Goal: Task Accomplishment & Management: Complete application form

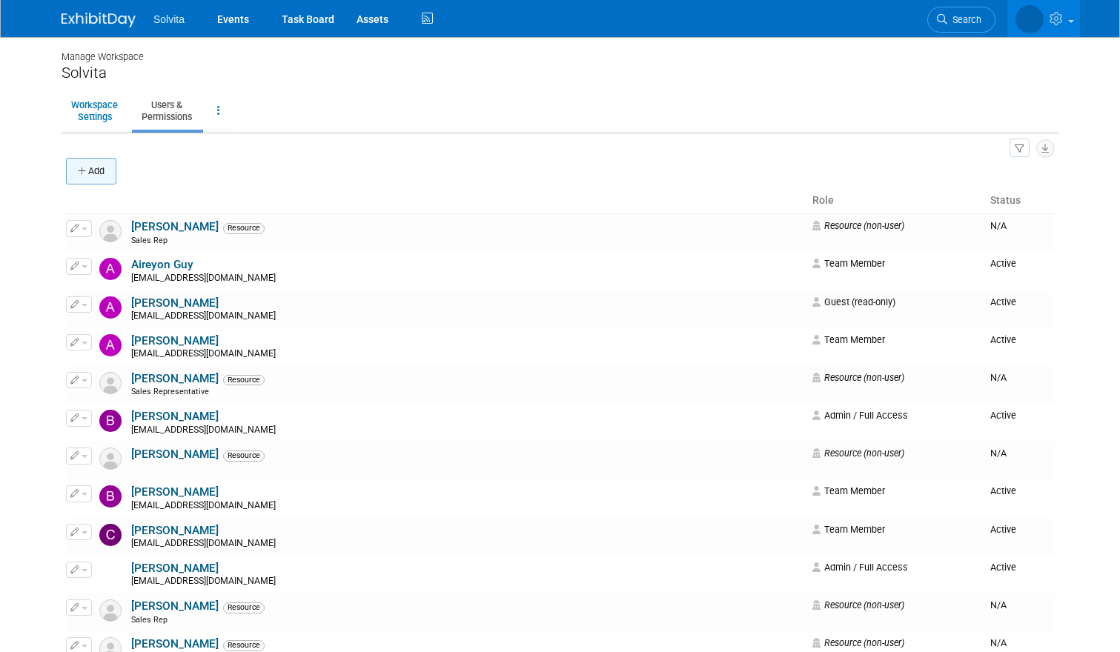
click at [93, 165] on button "Add" at bounding box center [91, 171] width 50 height 27
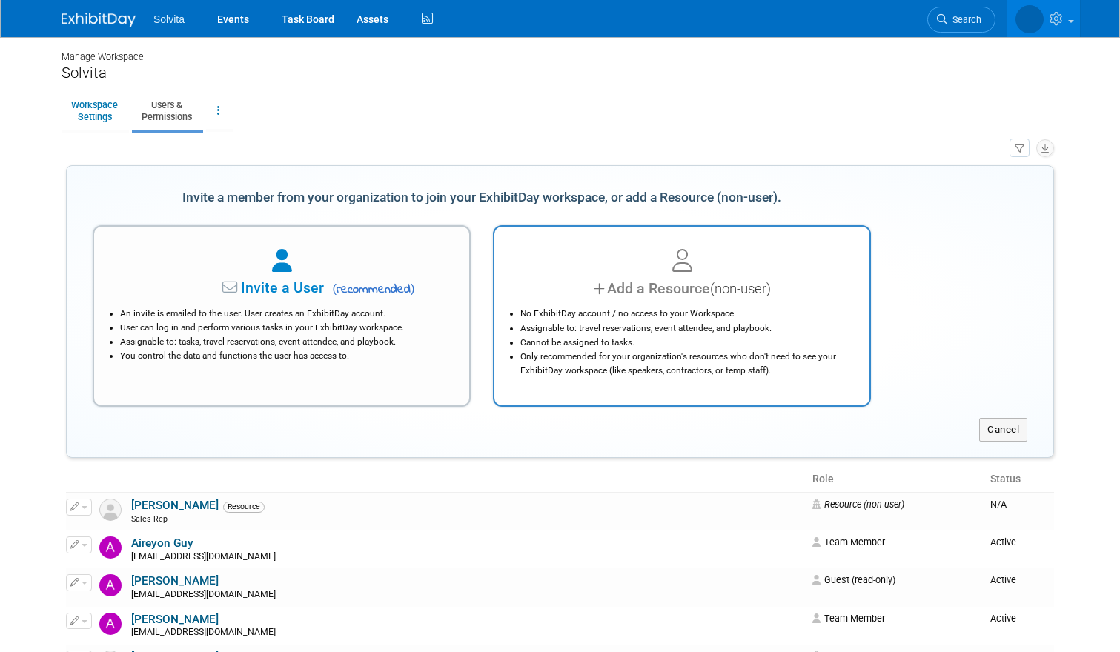
click at [586, 274] on div at bounding box center [682, 261] width 338 height 33
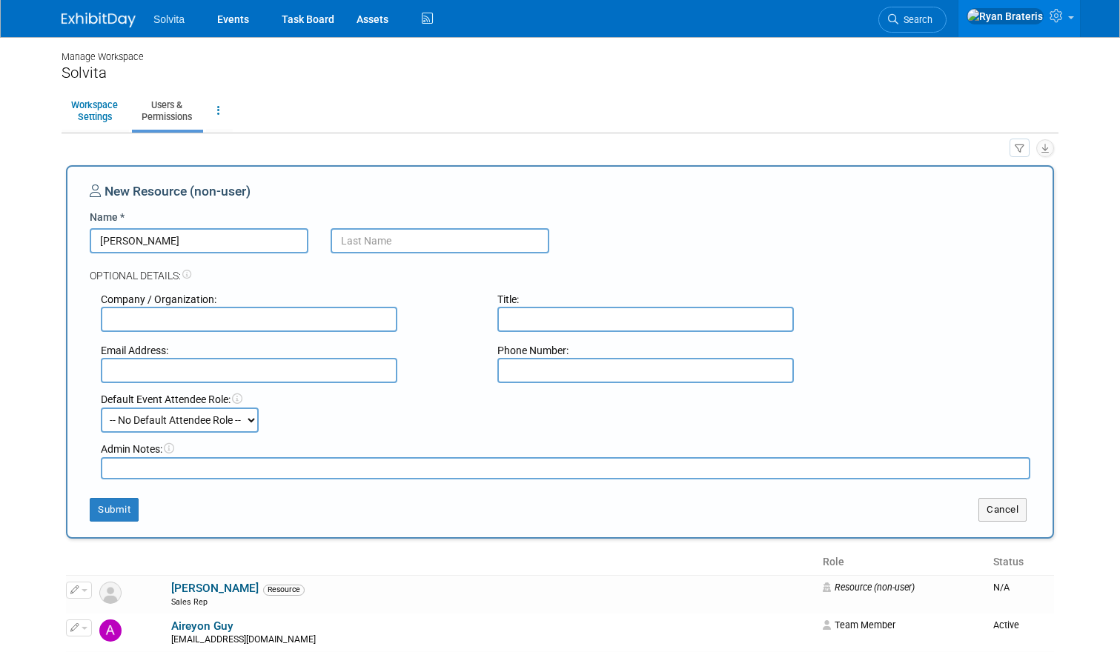
type input "Carlos"
type input "Martinez"
click at [632, 206] on div "New Resource (non-user)" at bounding box center [560, 195] width 941 height 27
paste input "Msurgical360@gmail.com"
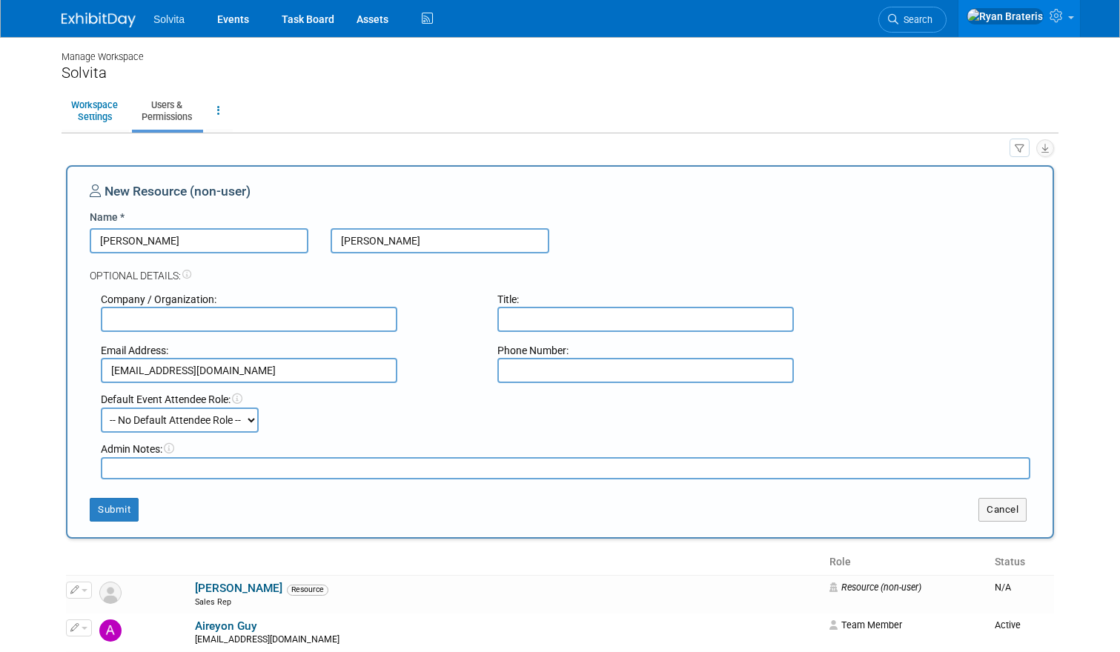
type input "Msurgical360@gmail.com"
select select "4"
click at [591, 311] on input "text" at bounding box center [645, 319] width 296 height 25
type input "Sales Rep"
click at [99, 505] on button "Submit" at bounding box center [114, 510] width 49 height 24
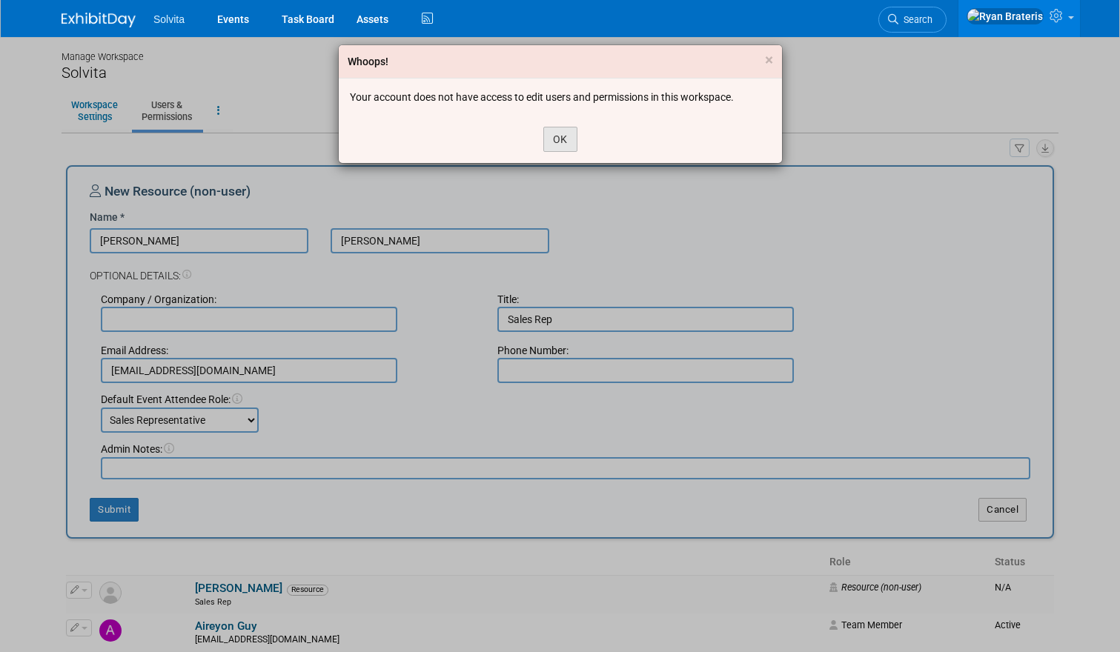
click at [571, 135] on button "OK" at bounding box center [560, 139] width 34 height 25
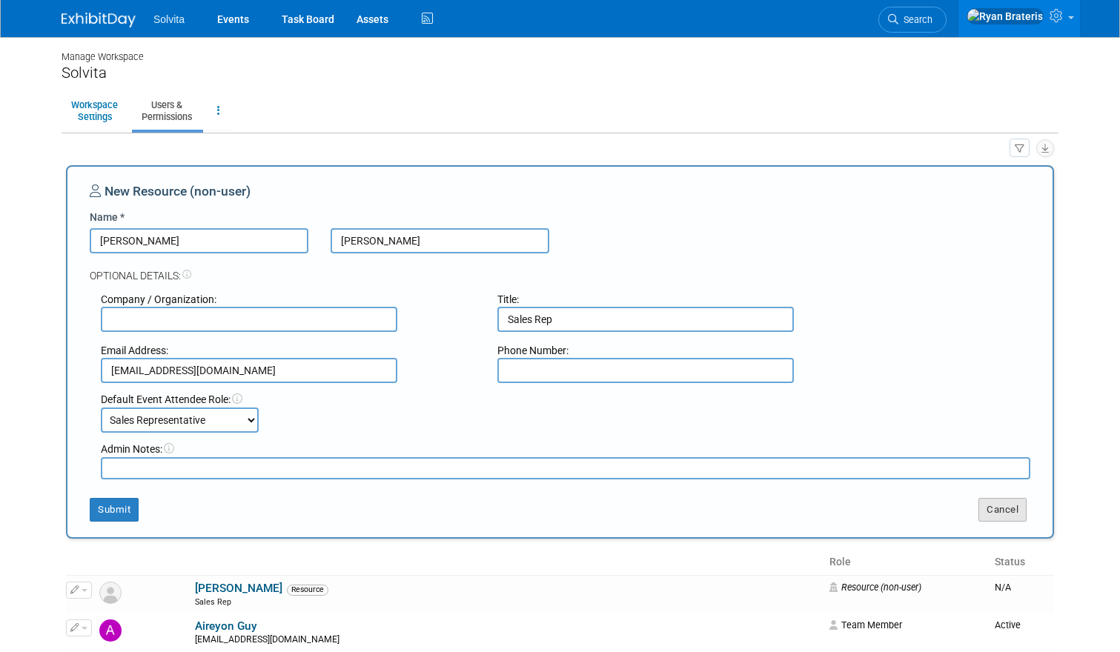
click at [1008, 500] on button "Cancel" at bounding box center [1002, 510] width 48 height 24
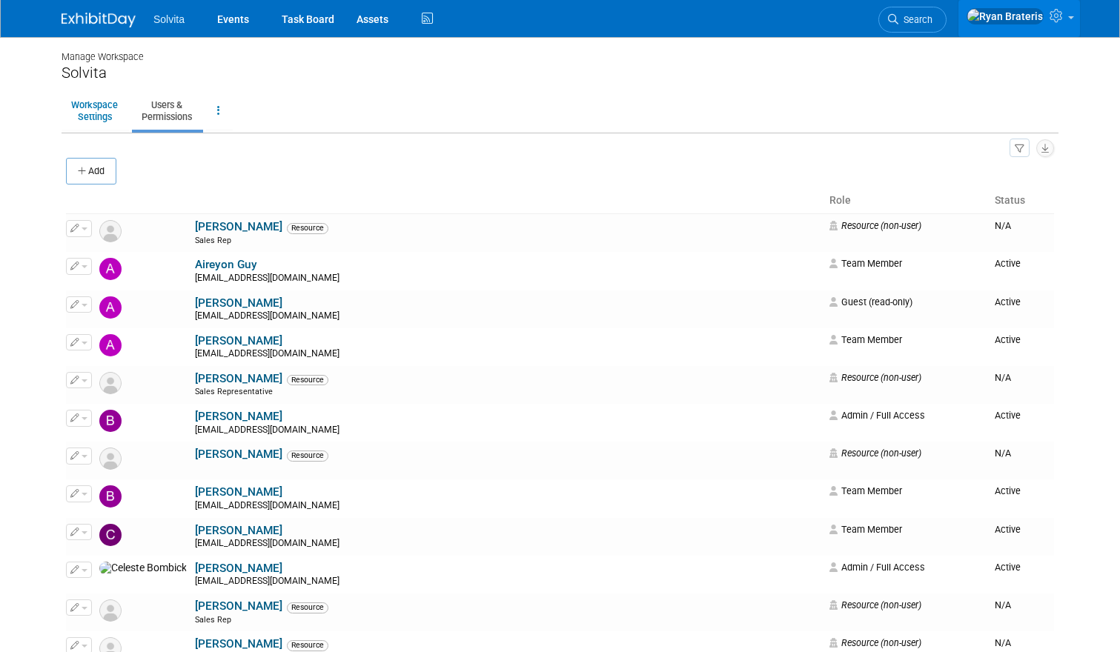
click at [1064, 17] on icon at bounding box center [1057, 15] width 17 height 13
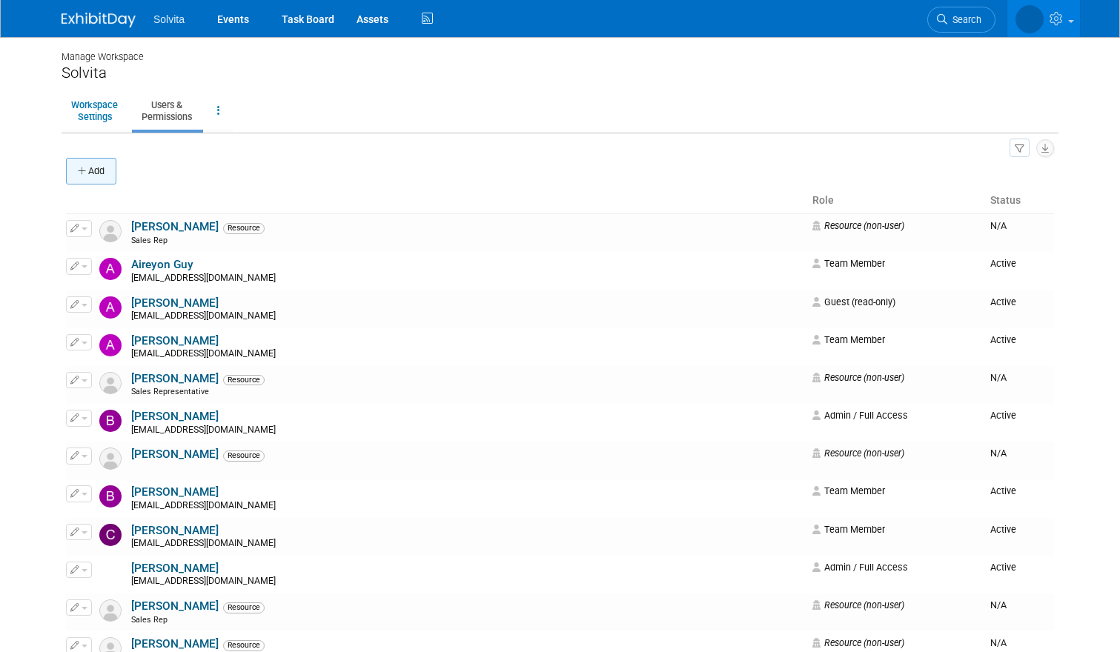
click at [105, 176] on button "Add" at bounding box center [91, 171] width 50 height 27
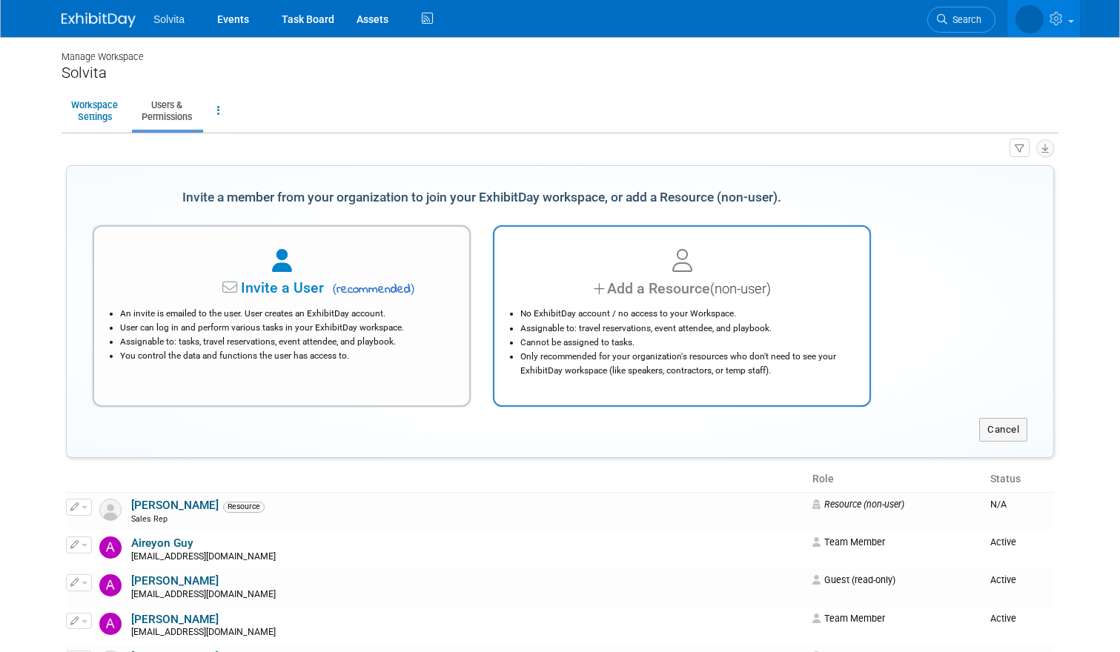
click at [549, 282] on div "Add a Resource (non-user)" at bounding box center [682, 288] width 338 height 21
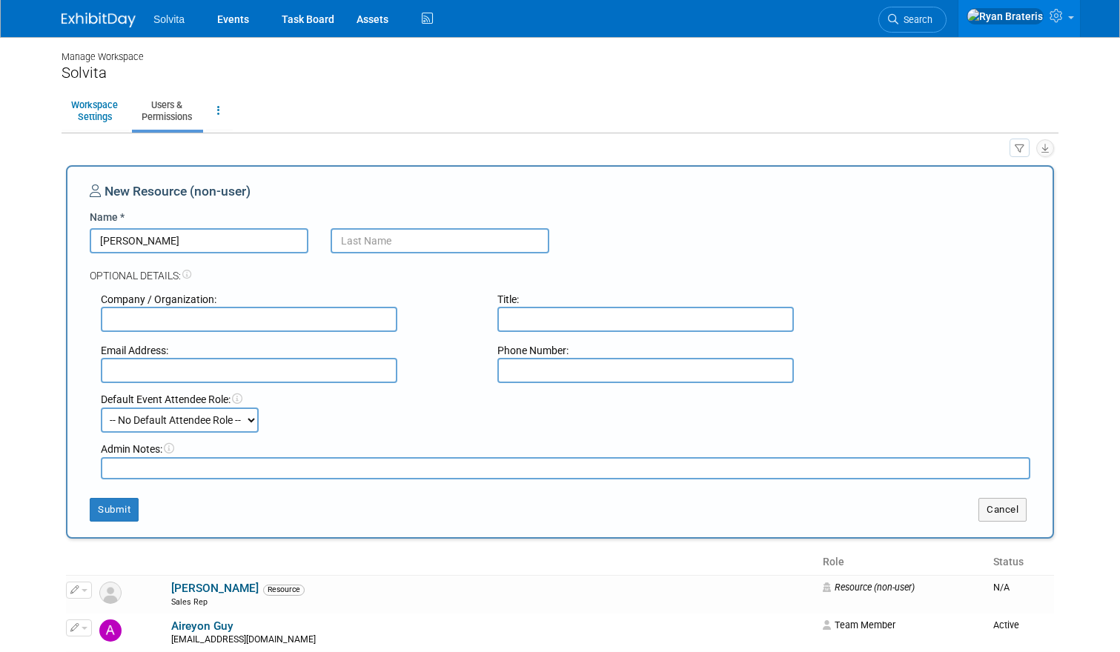
type input "Carlos"
type input "Martinez"
paste input "Msurgical360@gmail.com"
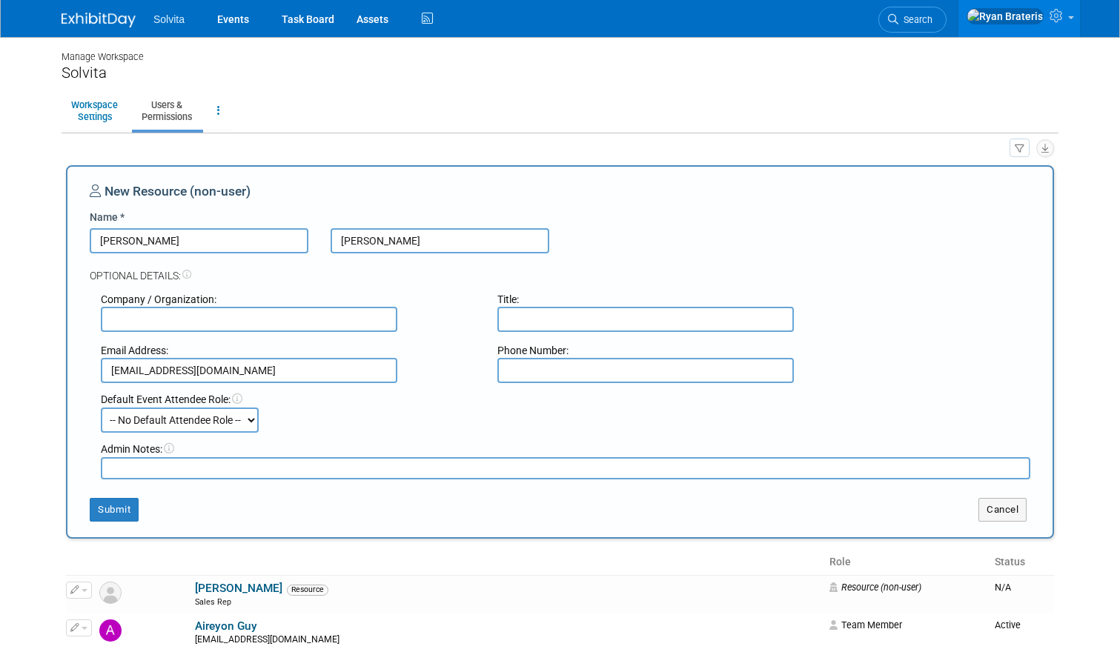
type input "Msurgical360@gmail.com"
click at [542, 309] on input "text" at bounding box center [645, 319] width 296 height 25
type input "Sales Rep"
select select "4"
click at [122, 498] on button "Submit" at bounding box center [114, 510] width 49 height 24
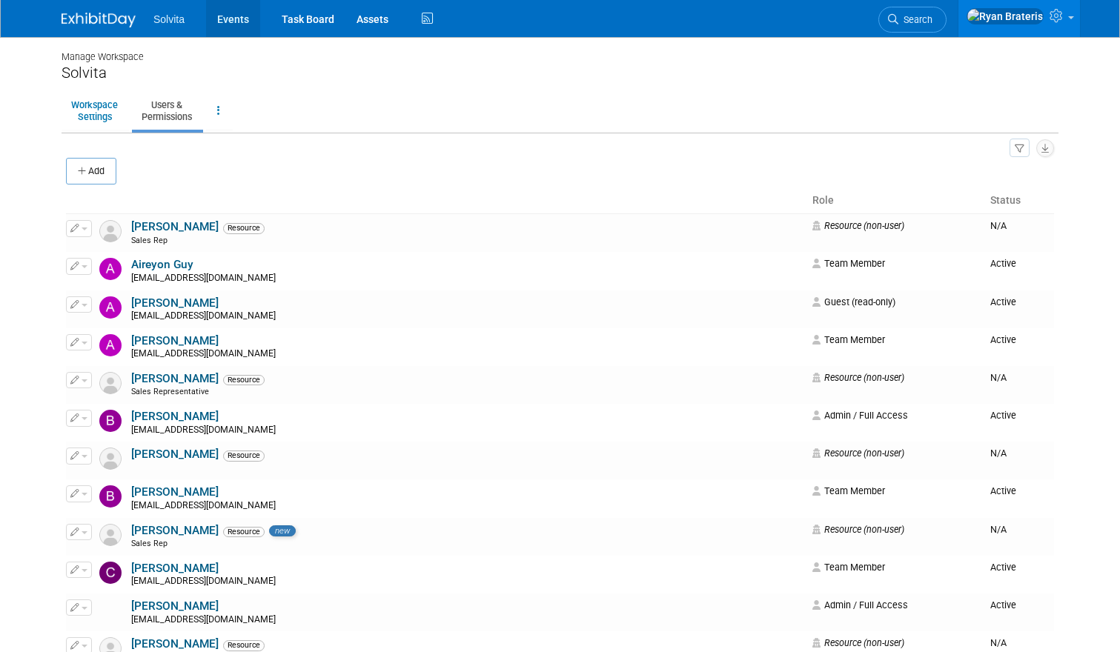
click at [243, 23] on link "Events" at bounding box center [233, 18] width 54 height 37
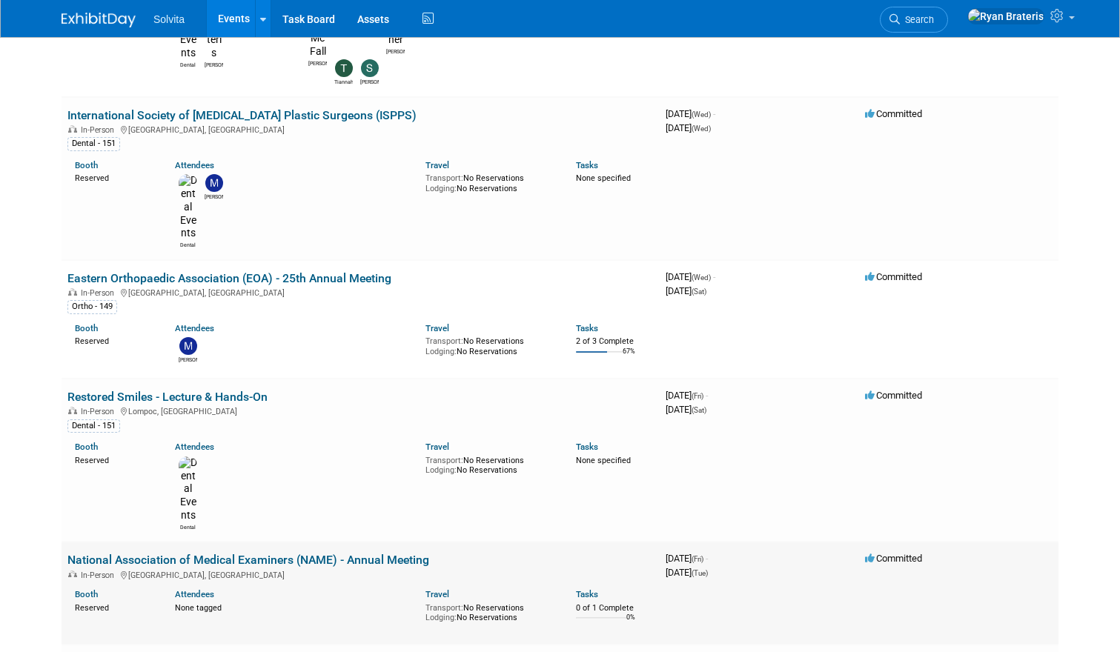
scroll to position [1022, 0]
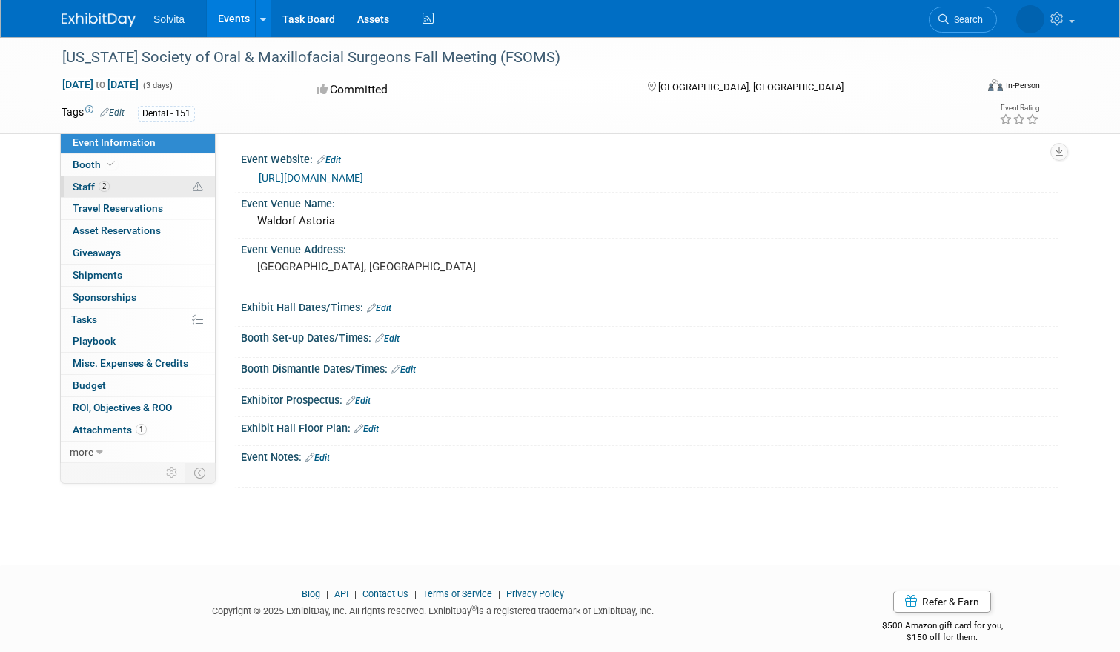
click at [79, 185] on span "Staff 2" at bounding box center [91, 187] width 37 height 12
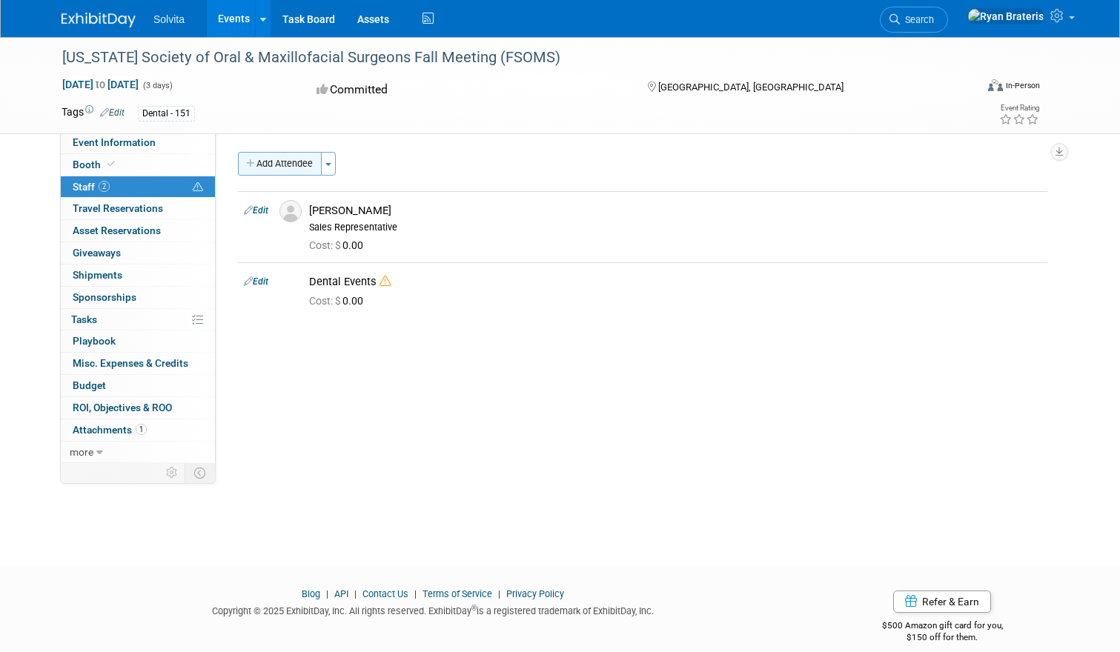
click at [289, 159] on button "Add Attendee" at bounding box center [280, 164] width 84 height 24
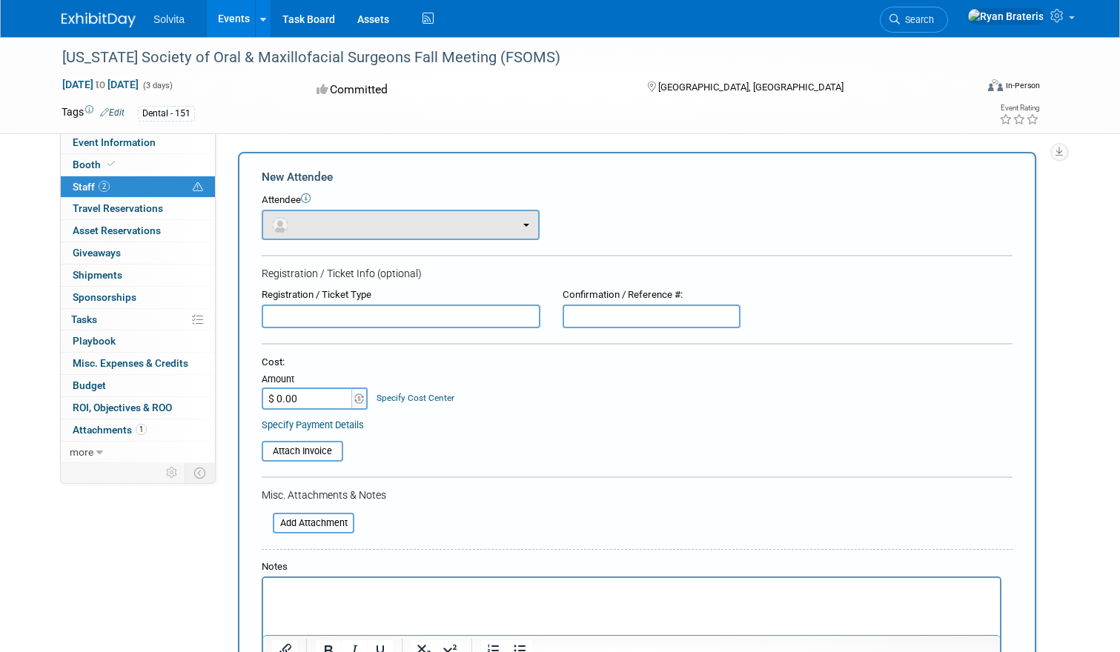
click at [320, 226] on button "button" at bounding box center [401, 225] width 278 height 30
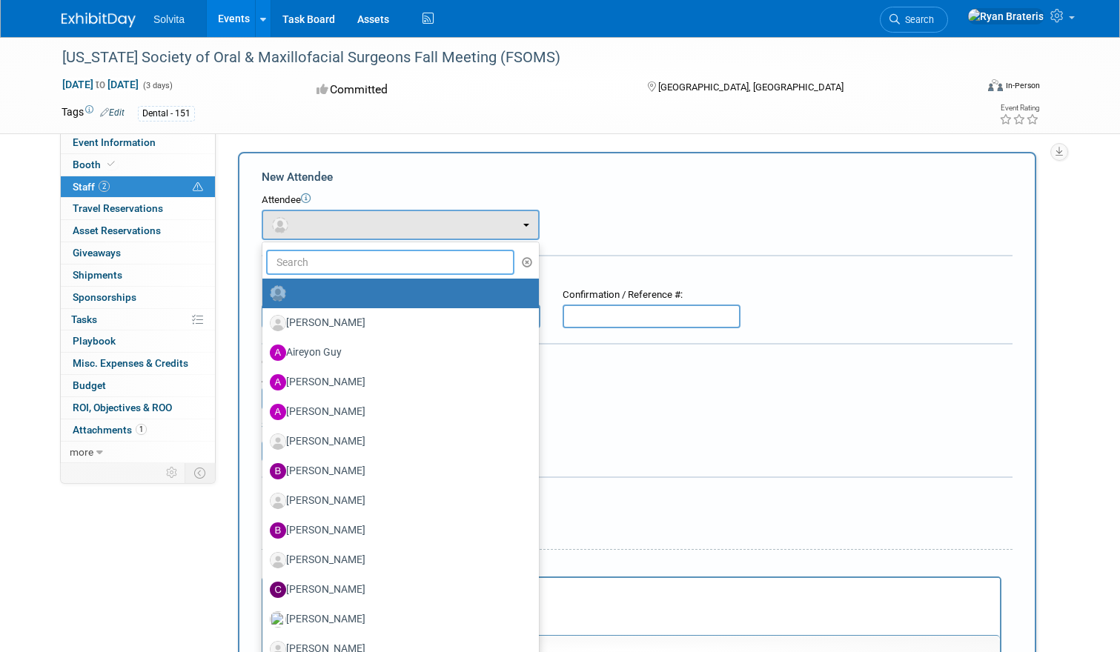
click at [355, 265] on input "text" at bounding box center [390, 262] width 248 height 25
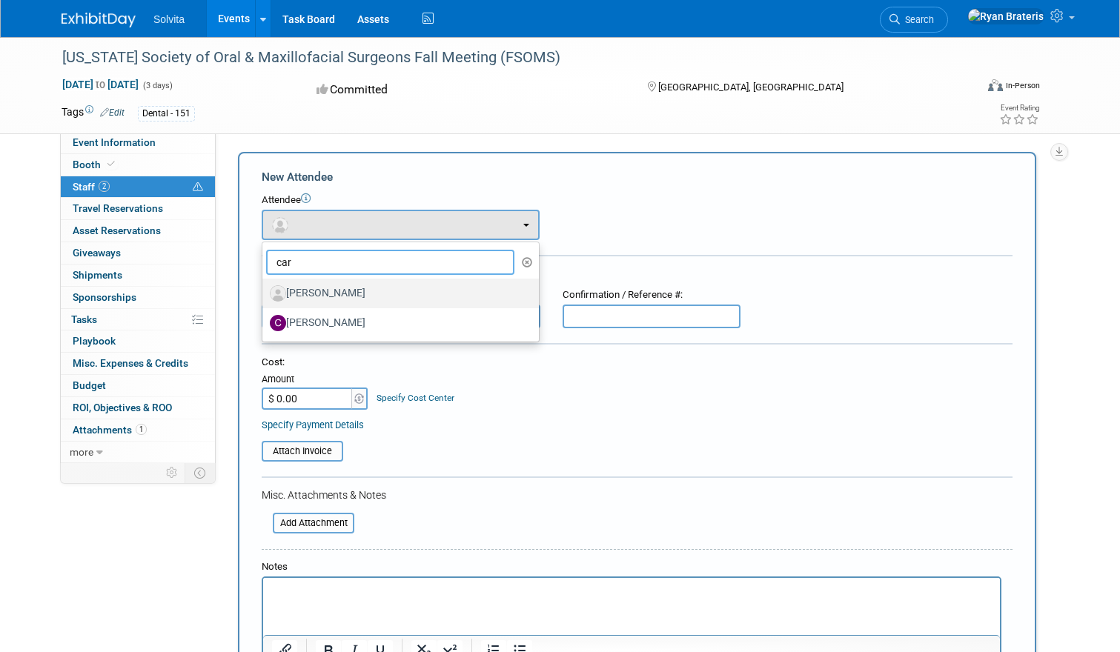
type input "car"
click at [363, 291] on label "Carlos Martinez" at bounding box center [397, 294] width 254 height 24
click at [265, 291] on input "Carlos Martinez" at bounding box center [260, 292] width 10 height 10
select select "d1f819f9-779a-470b-b547-b7b2a82fee4f"
select select "4"
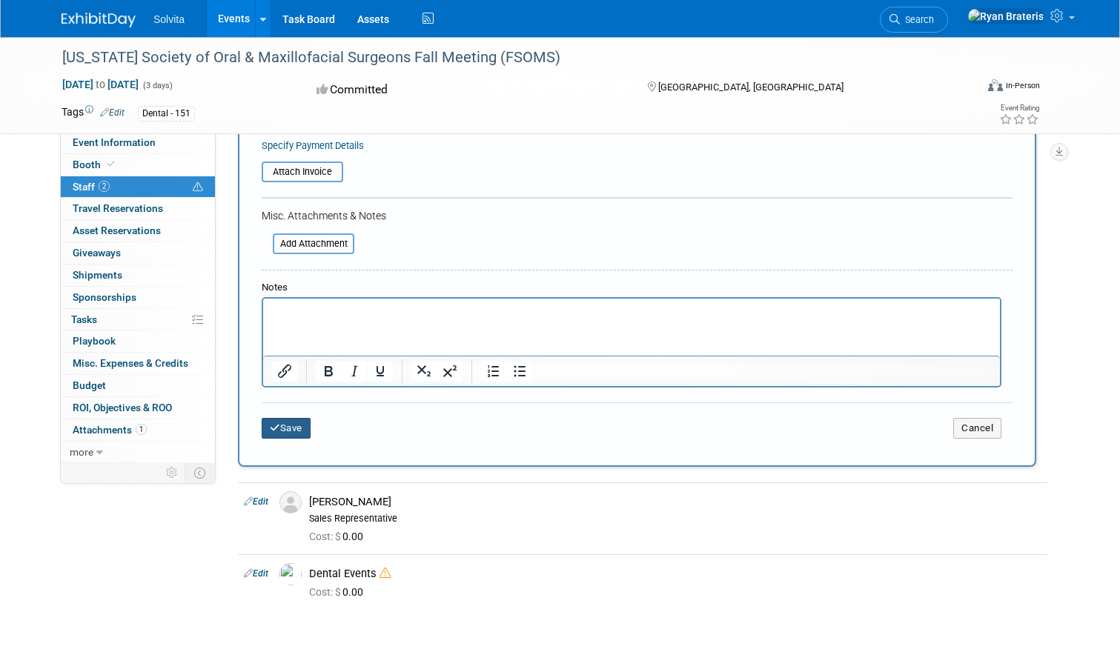
click at [292, 418] on button "Save" at bounding box center [286, 428] width 49 height 21
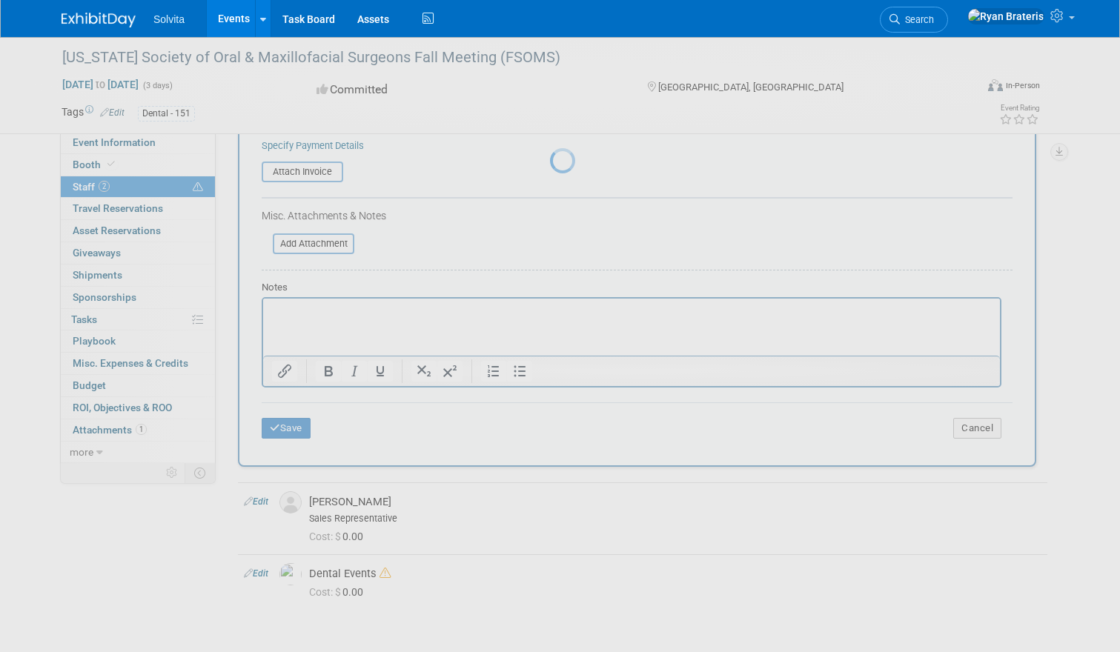
scroll to position [17, 0]
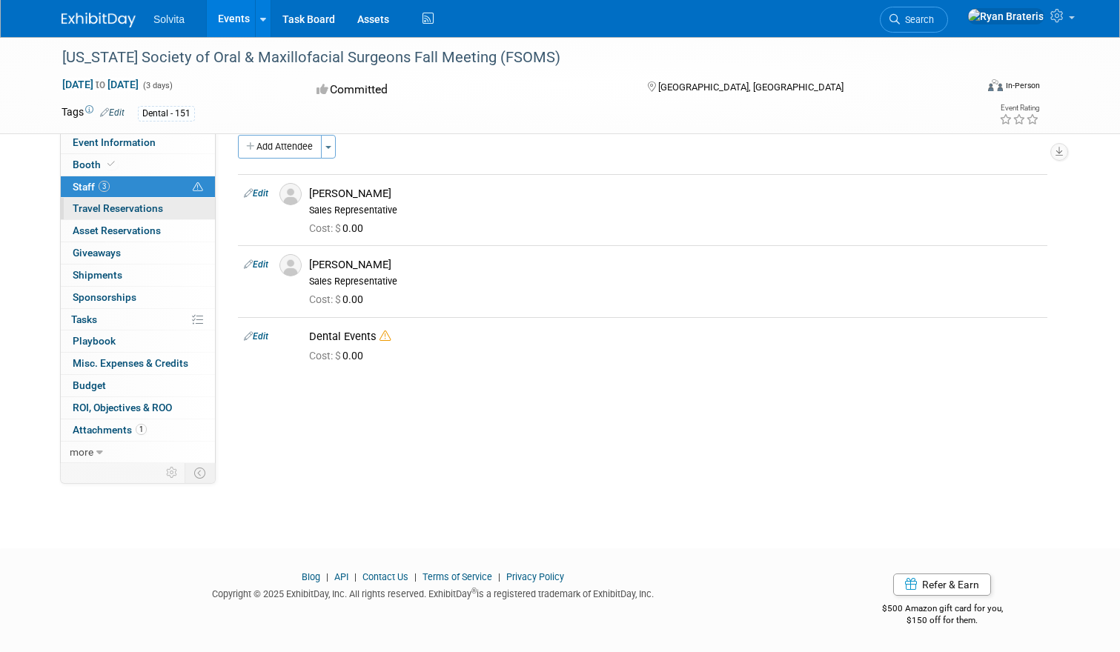
click at [139, 205] on span "Travel Reservations 0" at bounding box center [118, 208] width 90 height 12
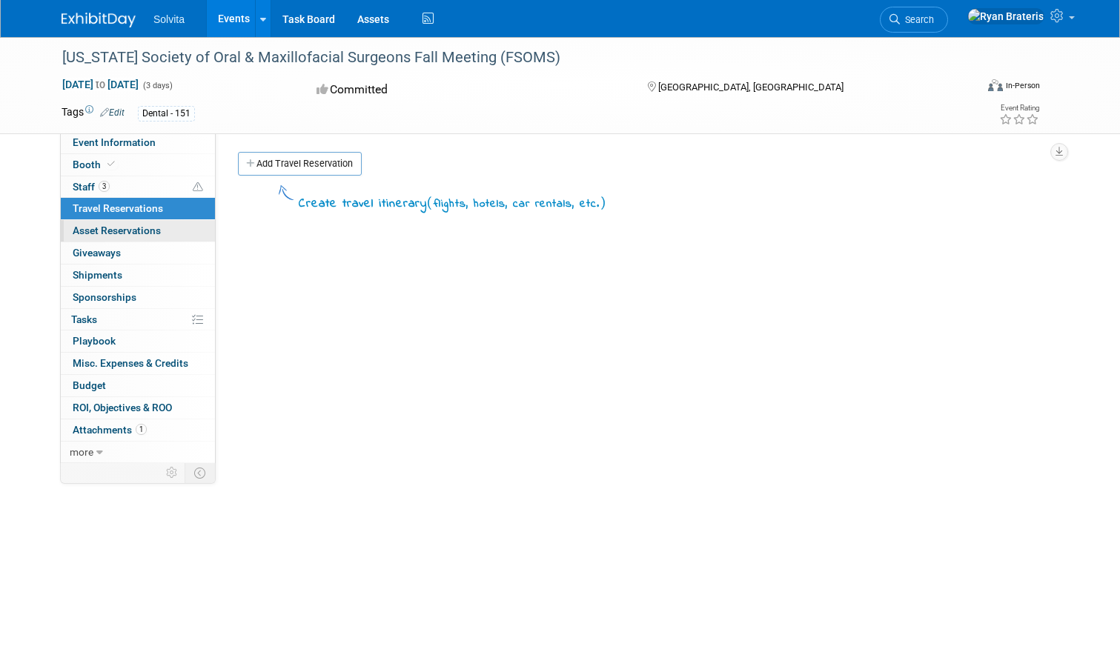
click at [137, 227] on span "Asset Reservations 0" at bounding box center [117, 231] width 88 height 12
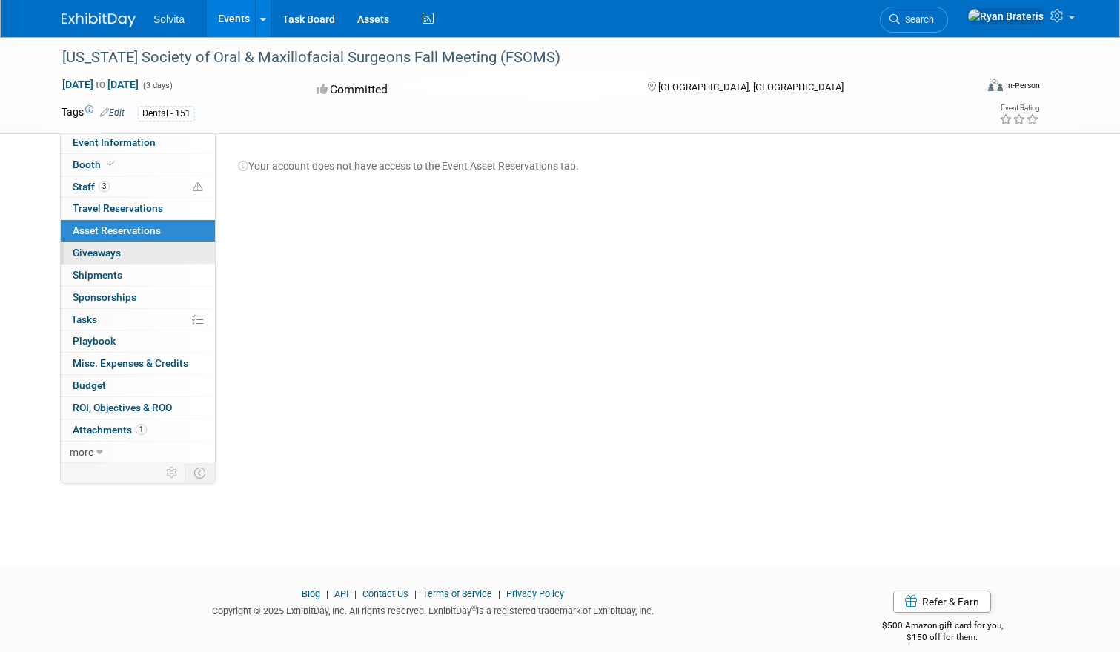
click at [118, 251] on span "Giveaways 0" at bounding box center [97, 253] width 48 height 12
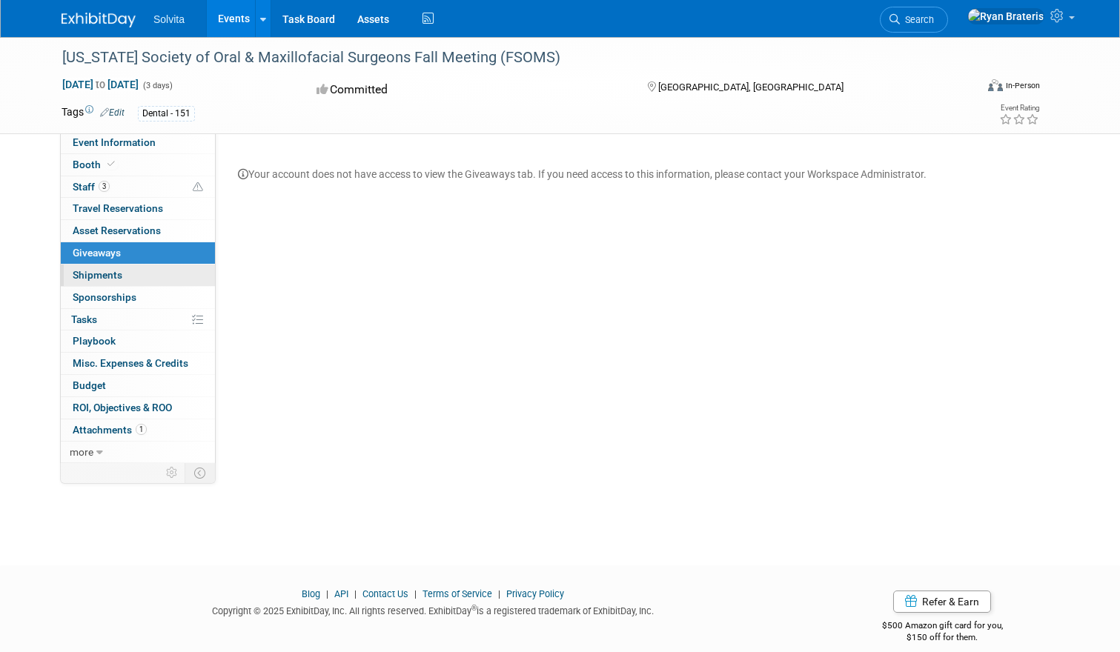
click at [111, 274] on span "Shipments 0" at bounding box center [98, 275] width 50 height 12
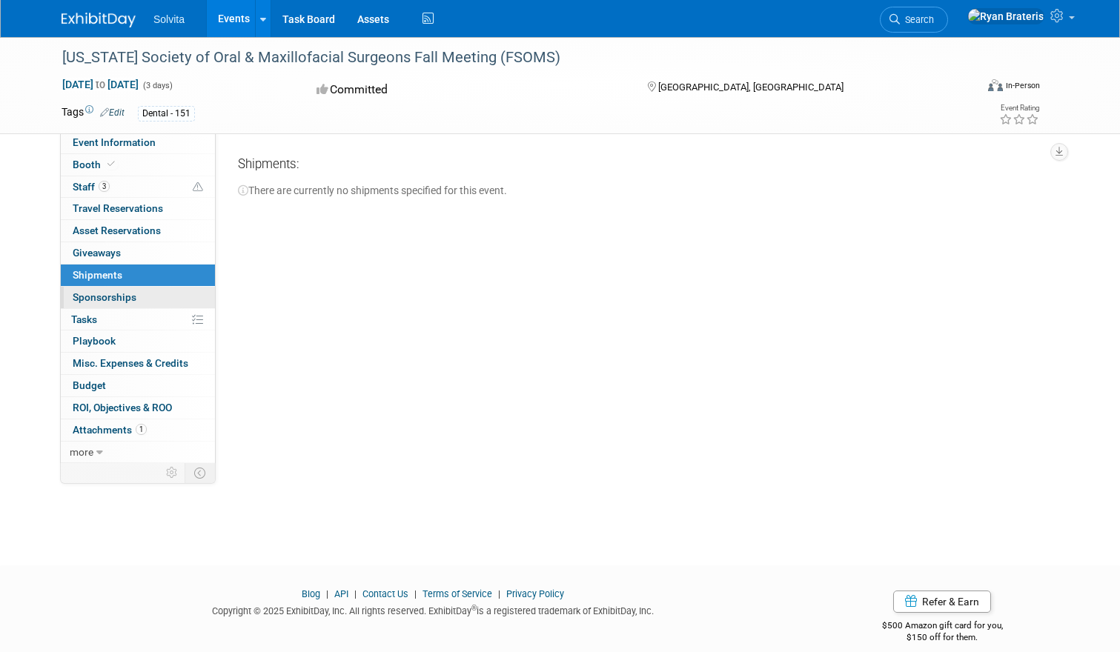
click at [110, 292] on span "Sponsorships 0" at bounding box center [105, 297] width 64 height 12
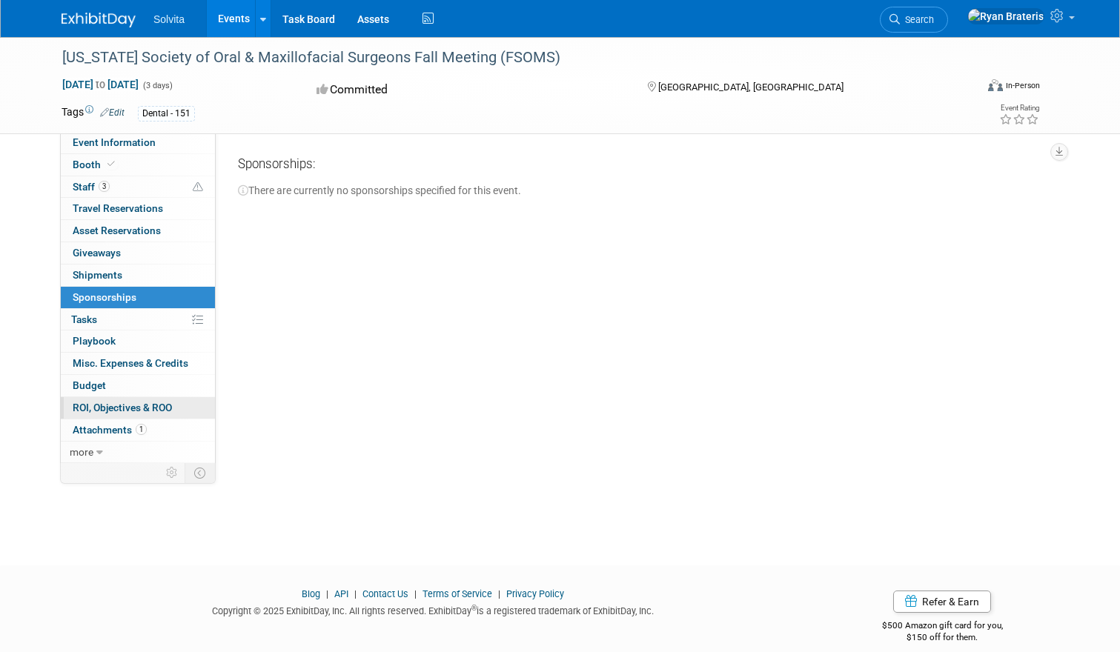
click at [119, 402] on span "ROI, Objectives & ROO 0" at bounding box center [122, 408] width 99 height 12
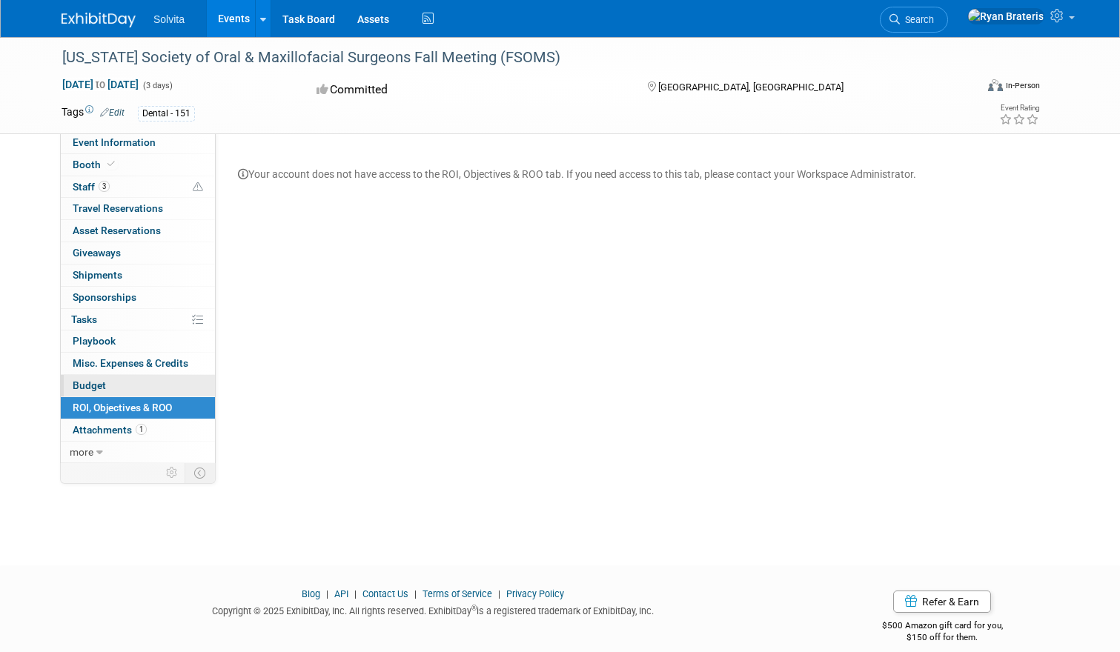
click at [93, 379] on span "Budget" at bounding box center [89, 385] width 33 height 12
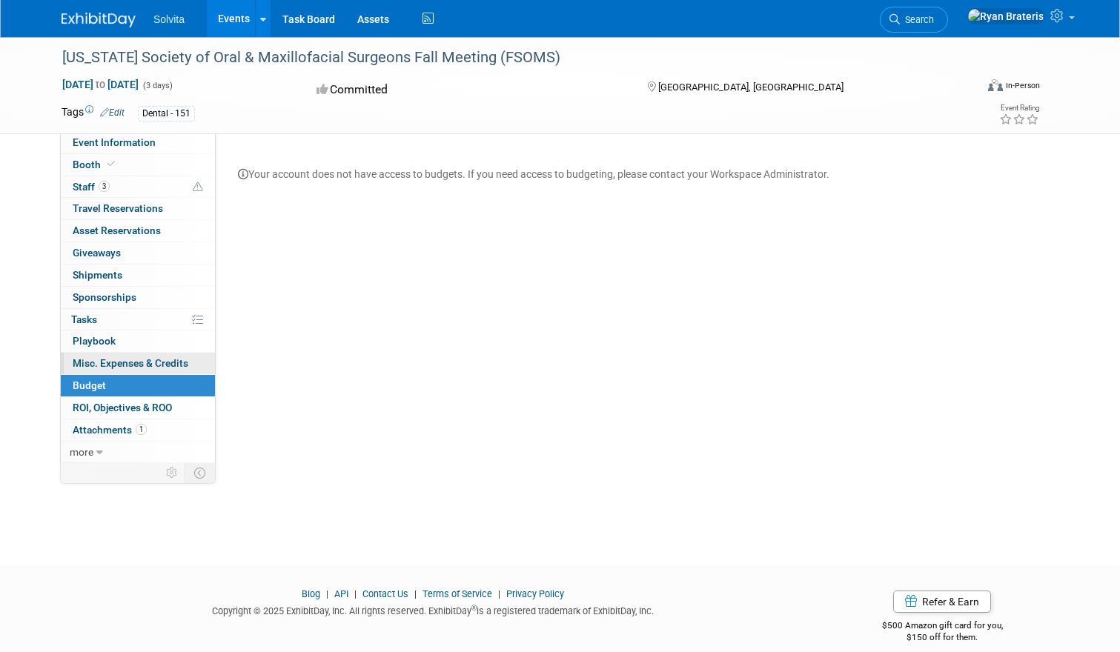
click at [117, 367] on link "0 Misc. Expenses & Credits 0" at bounding box center [138, 363] width 154 height 21
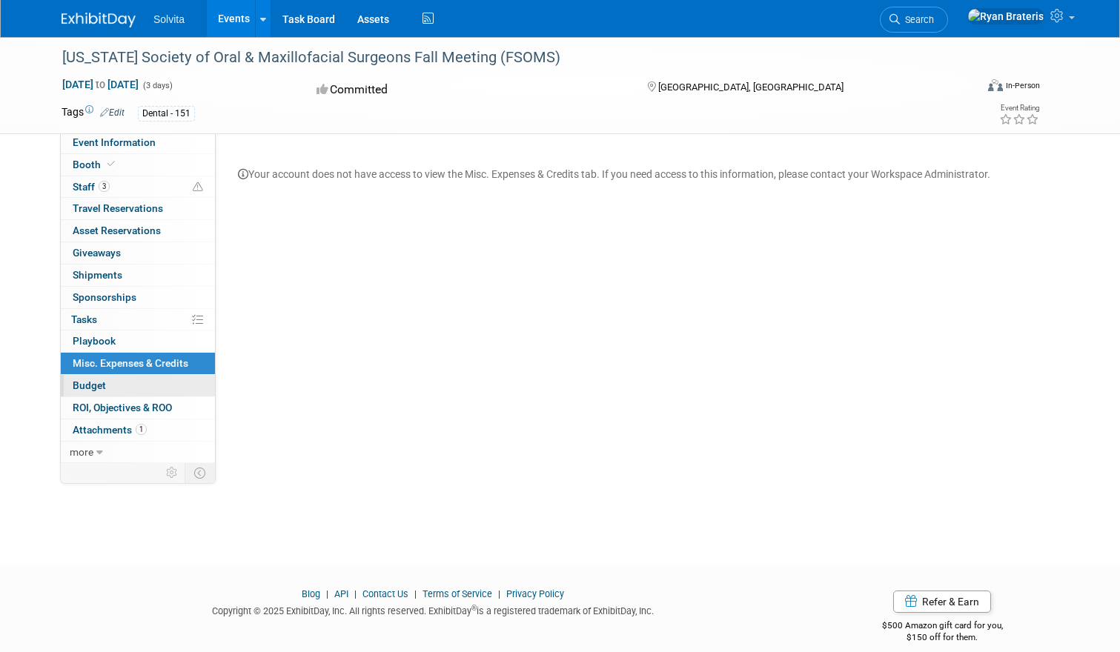
click at [109, 381] on link "Budget" at bounding box center [138, 385] width 154 height 21
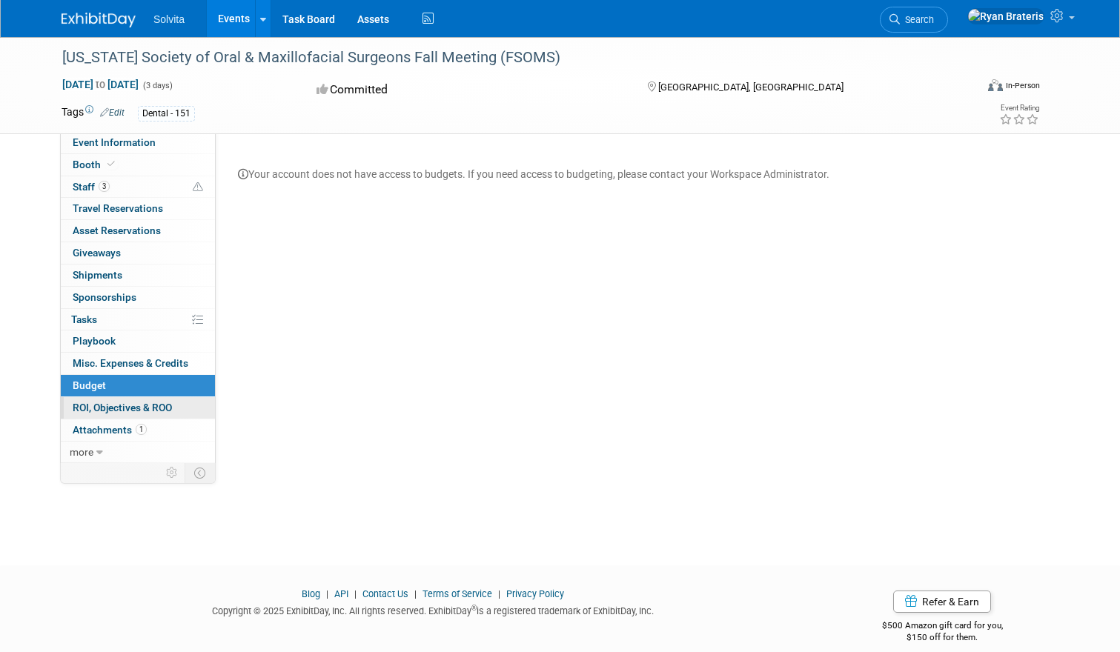
click at [114, 402] on span "ROI, Objectives & ROO 0" at bounding box center [122, 408] width 99 height 12
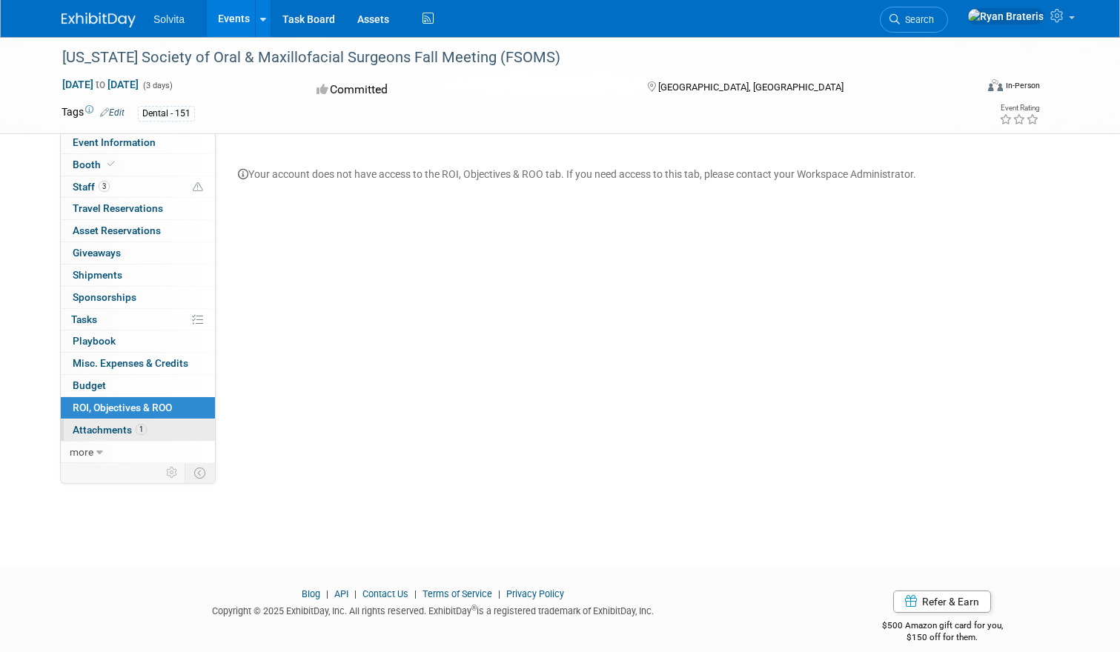
click at [101, 420] on link "1 Attachments 1" at bounding box center [138, 430] width 154 height 21
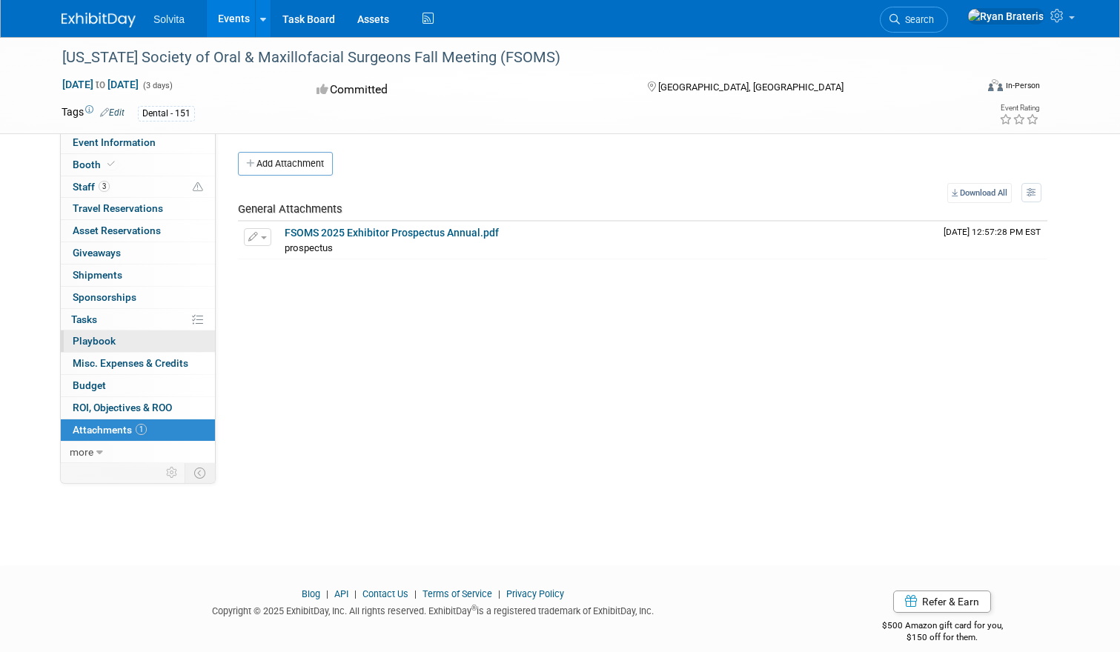
click at [101, 335] on span "Playbook 0" at bounding box center [94, 341] width 43 height 12
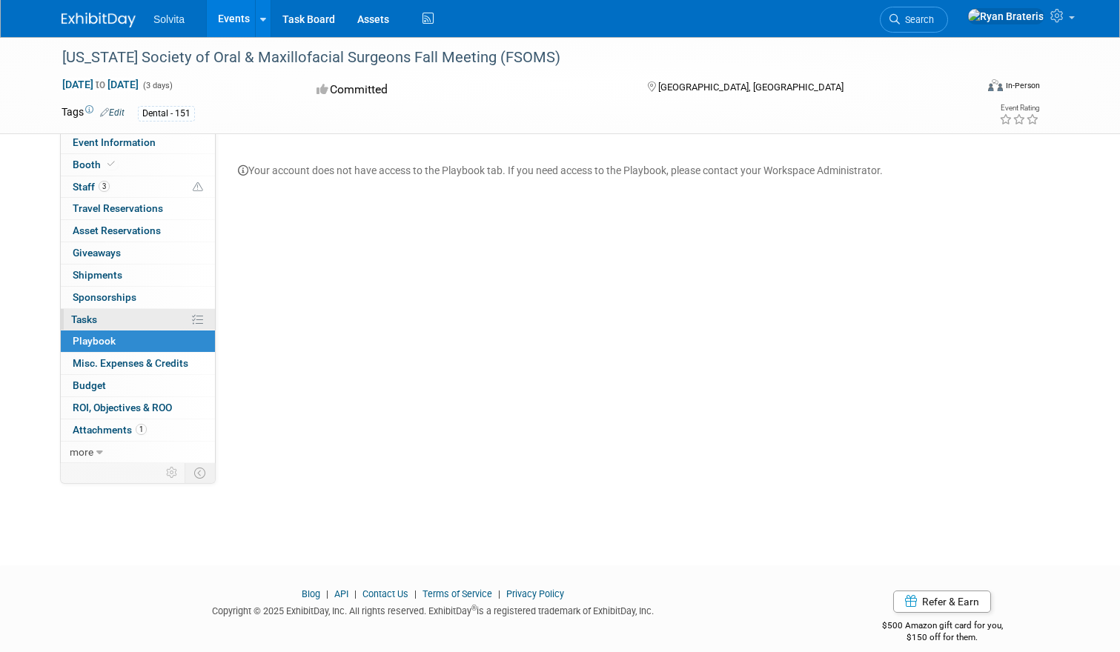
click at [94, 314] on span "Tasks 0%" at bounding box center [84, 320] width 26 height 12
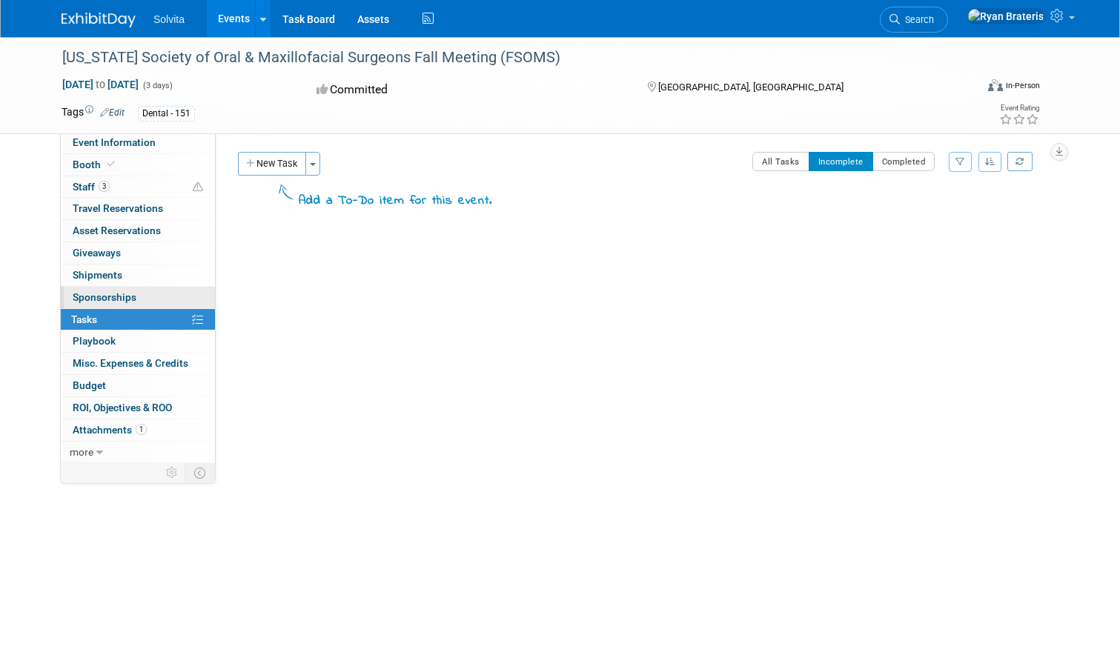
click at [101, 293] on span "Sponsorships 0" at bounding box center [105, 297] width 64 height 12
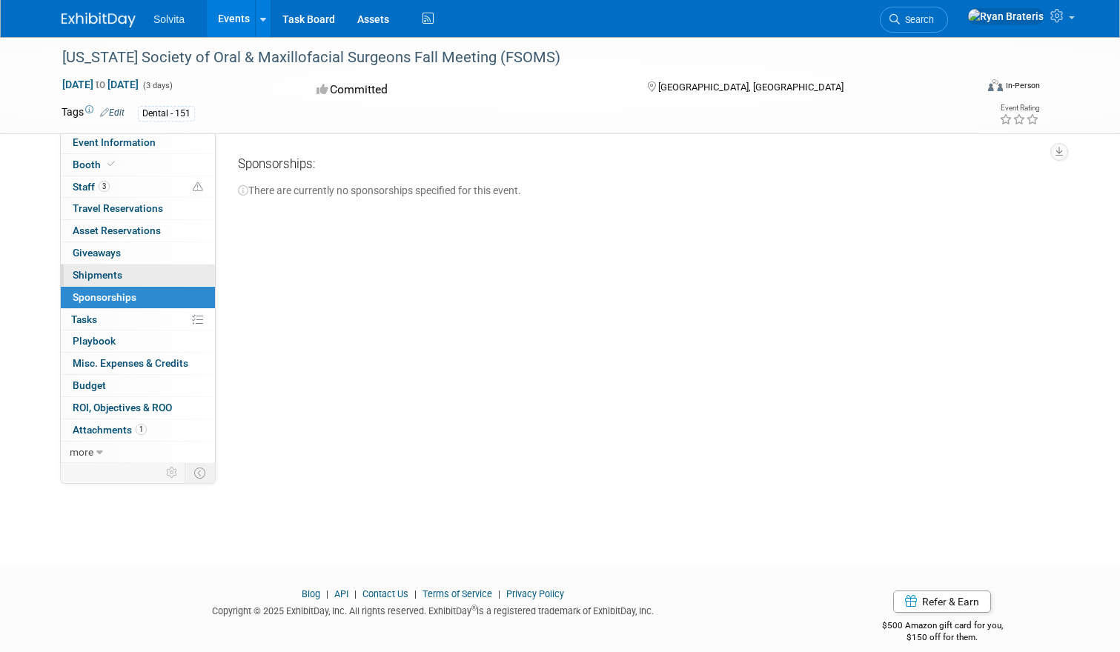
click at [103, 273] on span "Shipments 0" at bounding box center [98, 275] width 50 height 12
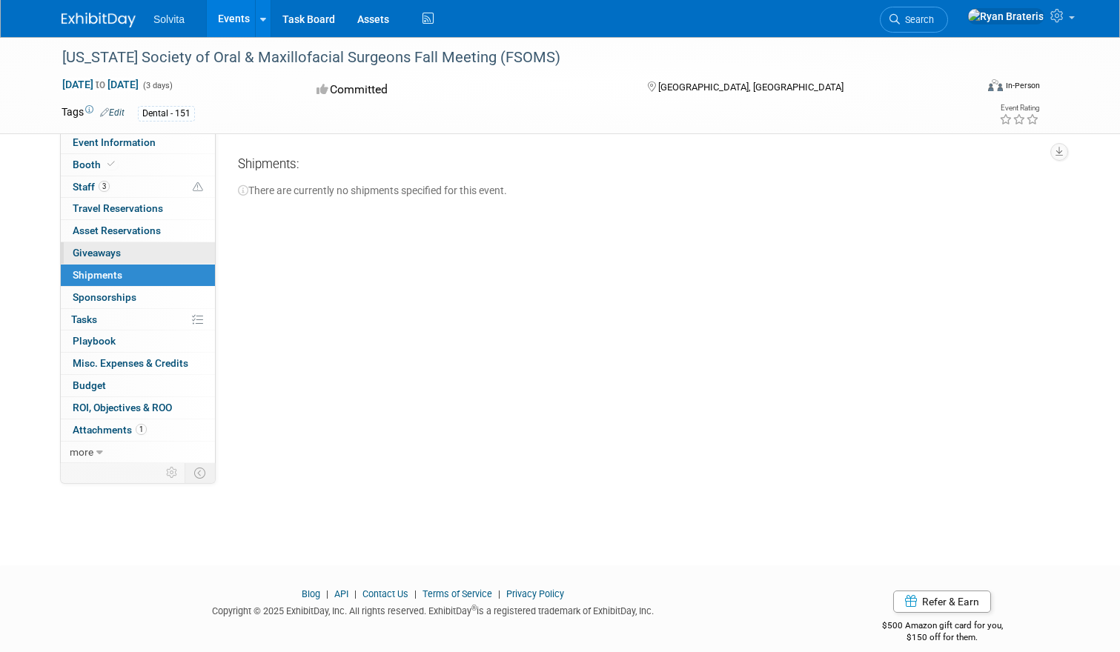
click at [107, 251] on span "Giveaways 0" at bounding box center [97, 253] width 48 height 12
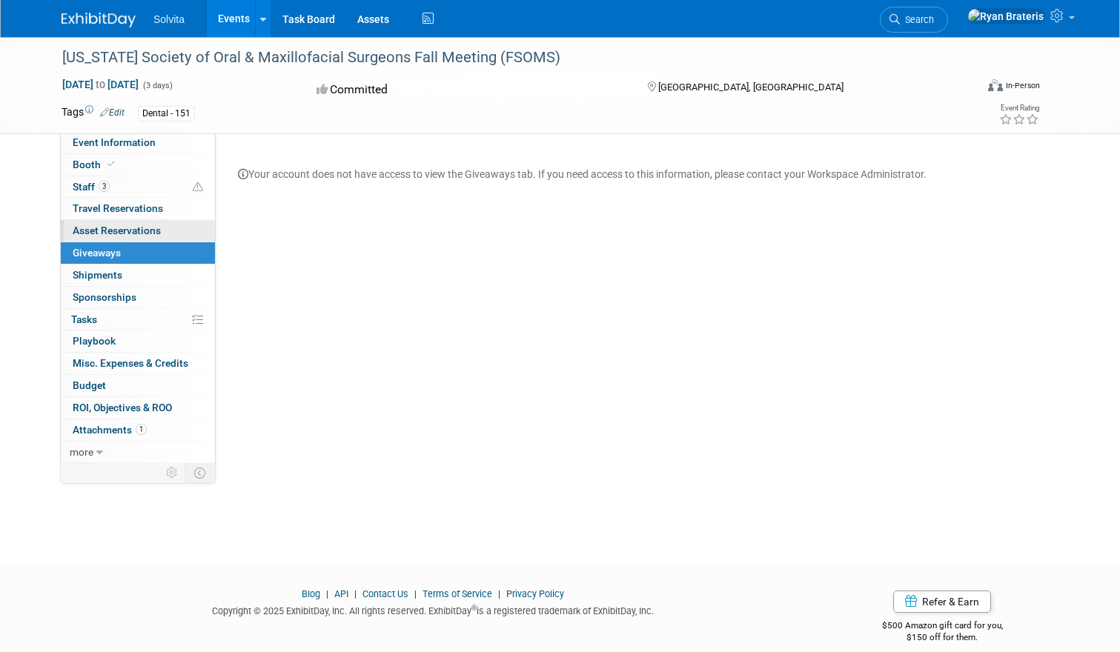
click at [118, 234] on link "0 Asset Reservations 0" at bounding box center [138, 230] width 154 height 21
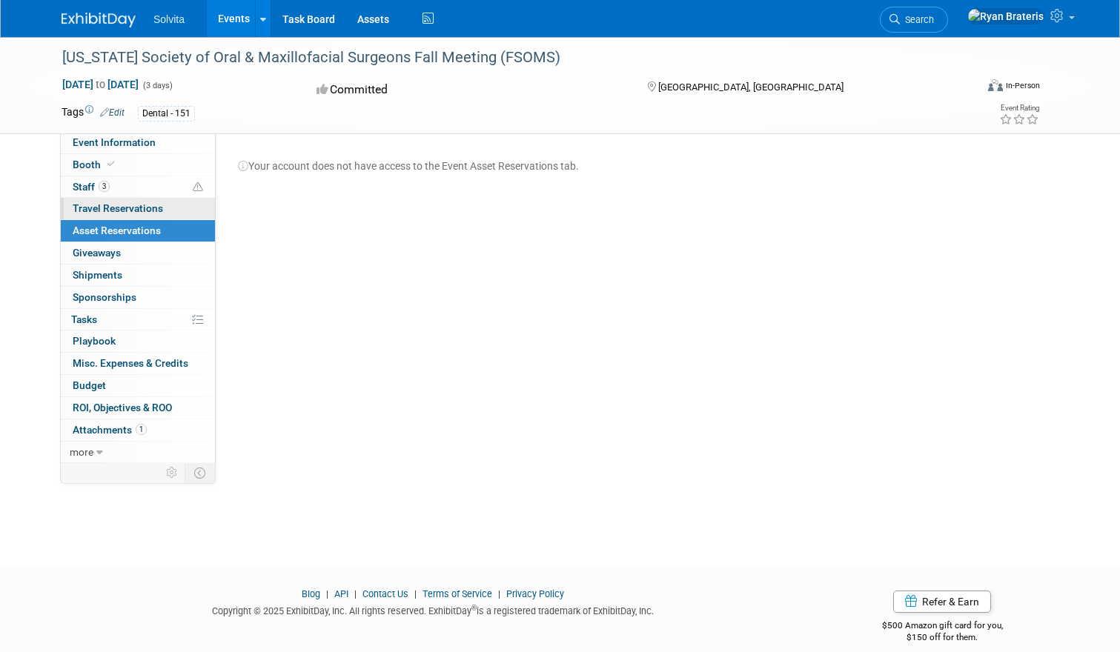
click at [119, 208] on span "Travel Reservations 0" at bounding box center [118, 208] width 90 height 12
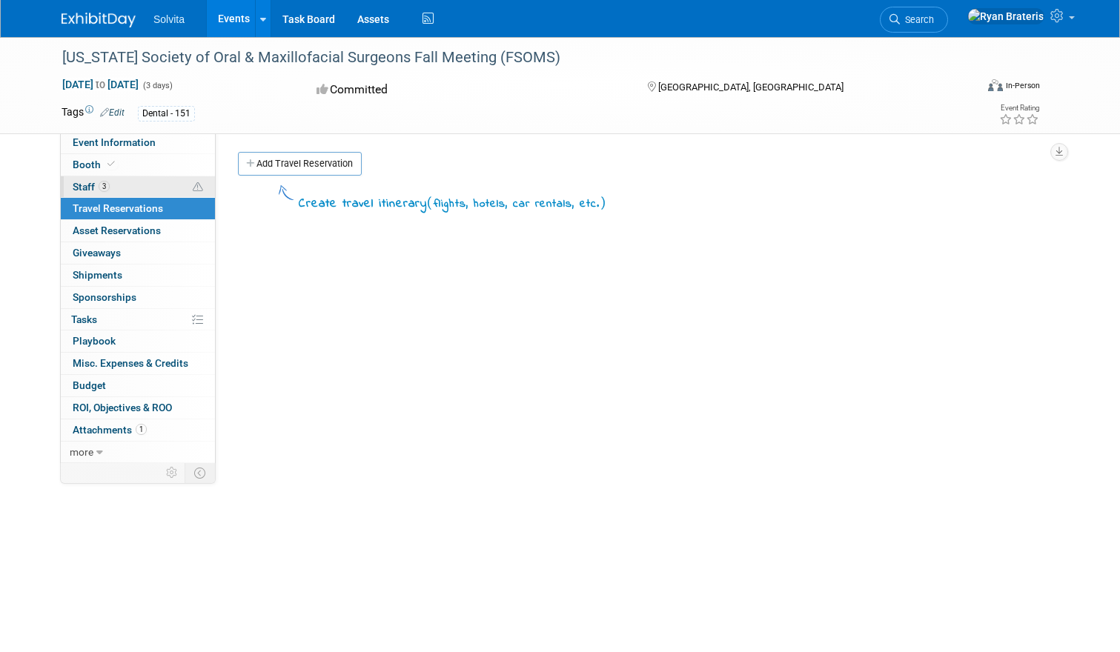
click at [86, 189] on span "Staff 3" at bounding box center [91, 187] width 37 height 12
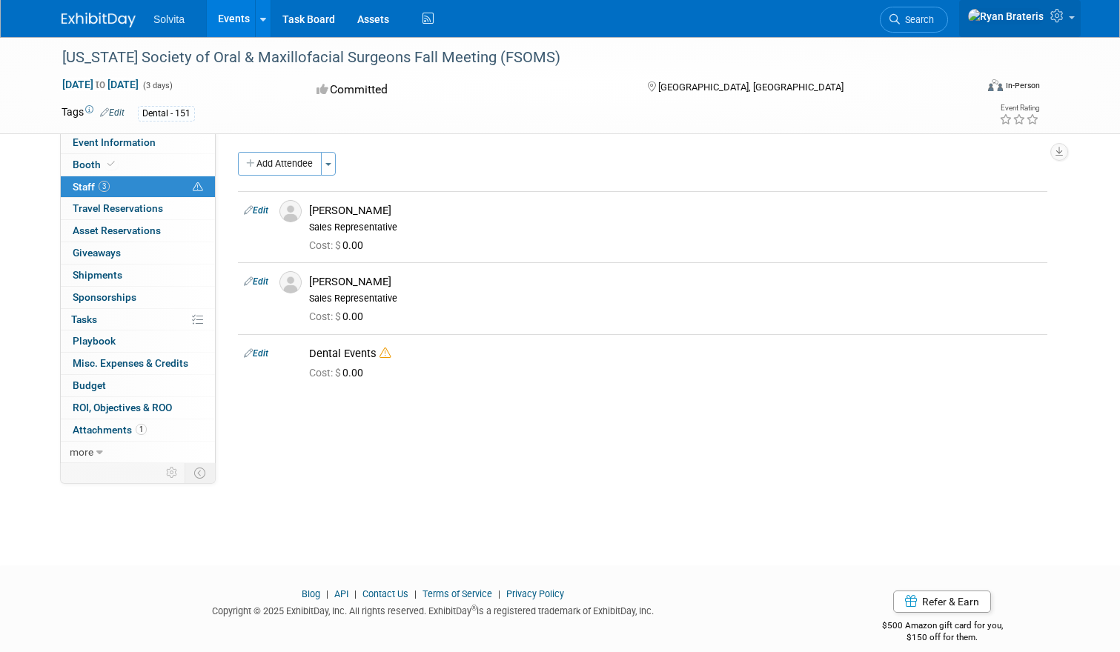
click at [1058, 20] on icon at bounding box center [1058, 15] width 17 height 13
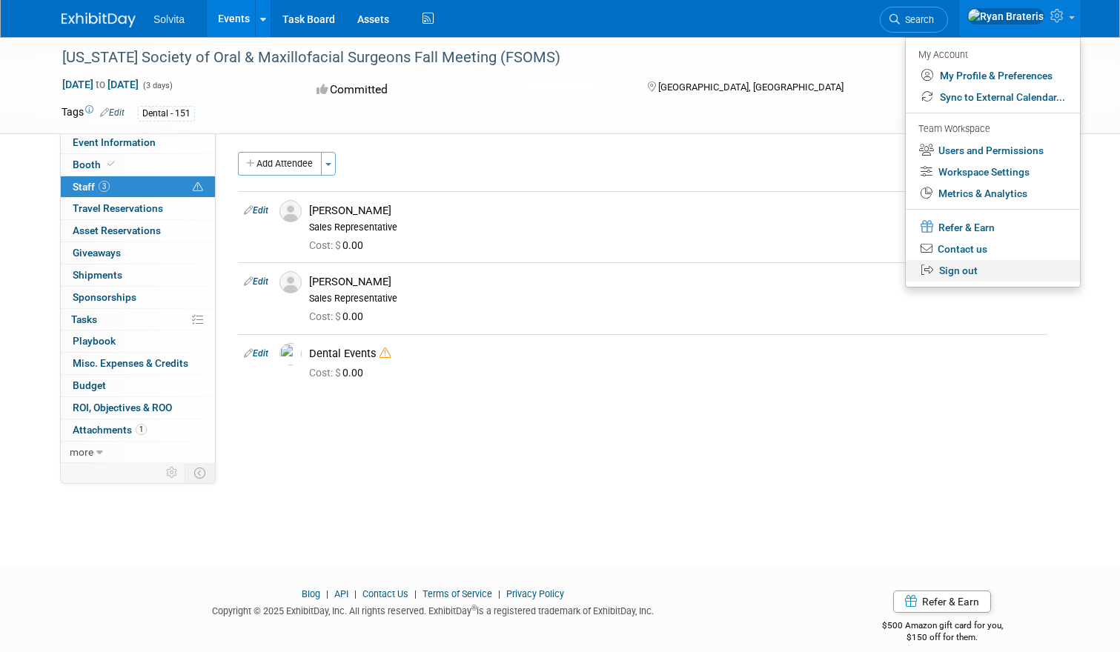
click at [969, 261] on link "Sign out" at bounding box center [993, 270] width 174 height 21
